Goal: Task Accomplishment & Management: Manage account settings

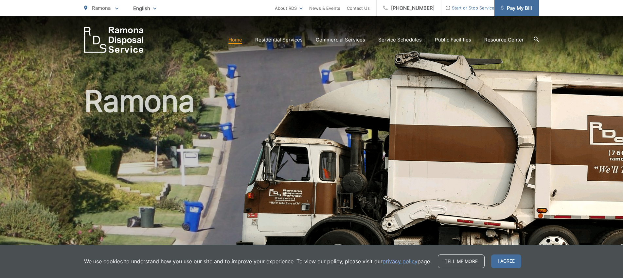
click at [514, 9] on span "Pay My Bill" at bounding box center [516, 8] width 31 height 8
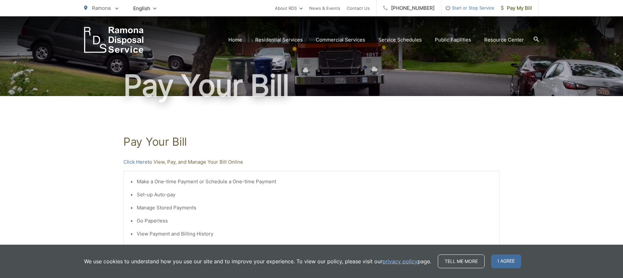
scroll to position [92, 0]
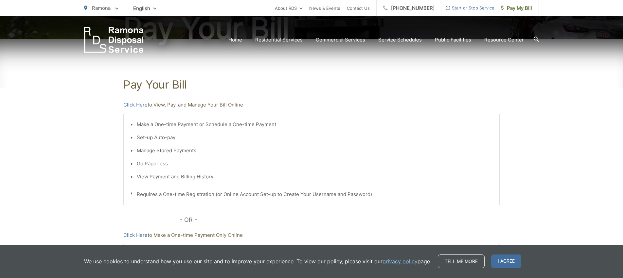
click at [148, 136] on li "Set-up Auto-pay" at bounding box center [315, 138] width 356 height 8
click at [136, 107] on link "Click Here" at bounding box center [135, 105] width 24 height 8
